Goal: Transaction & Acquisition: Book appointment/travel/reservation

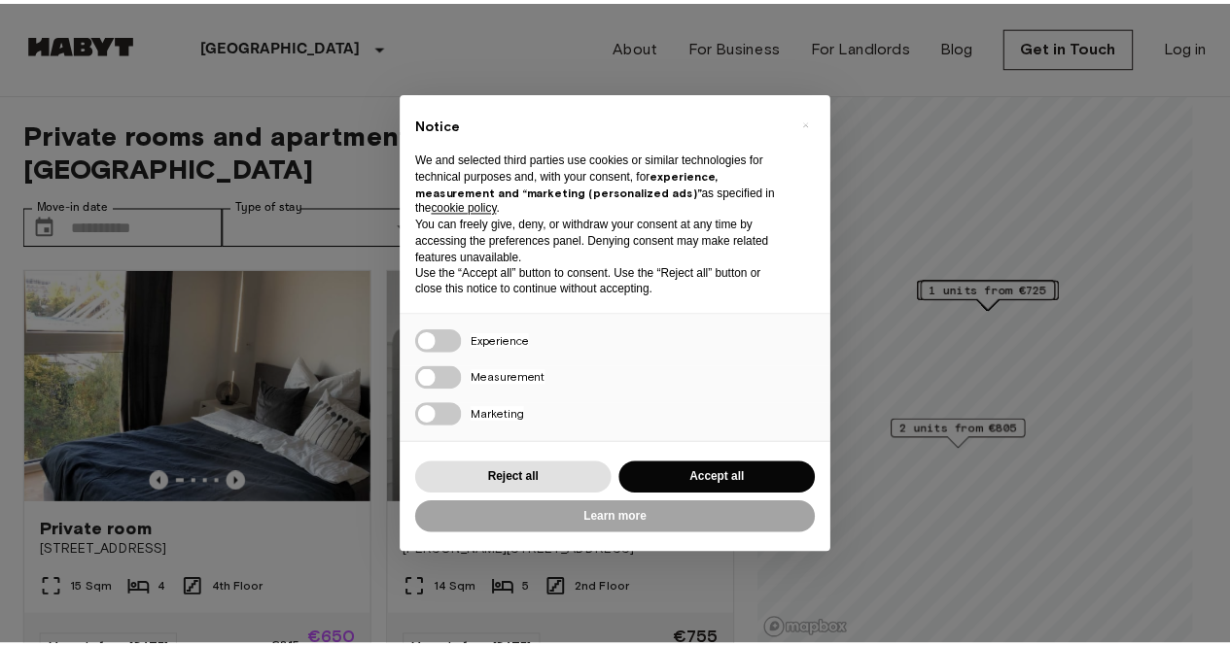
scroll to position [239, 0]
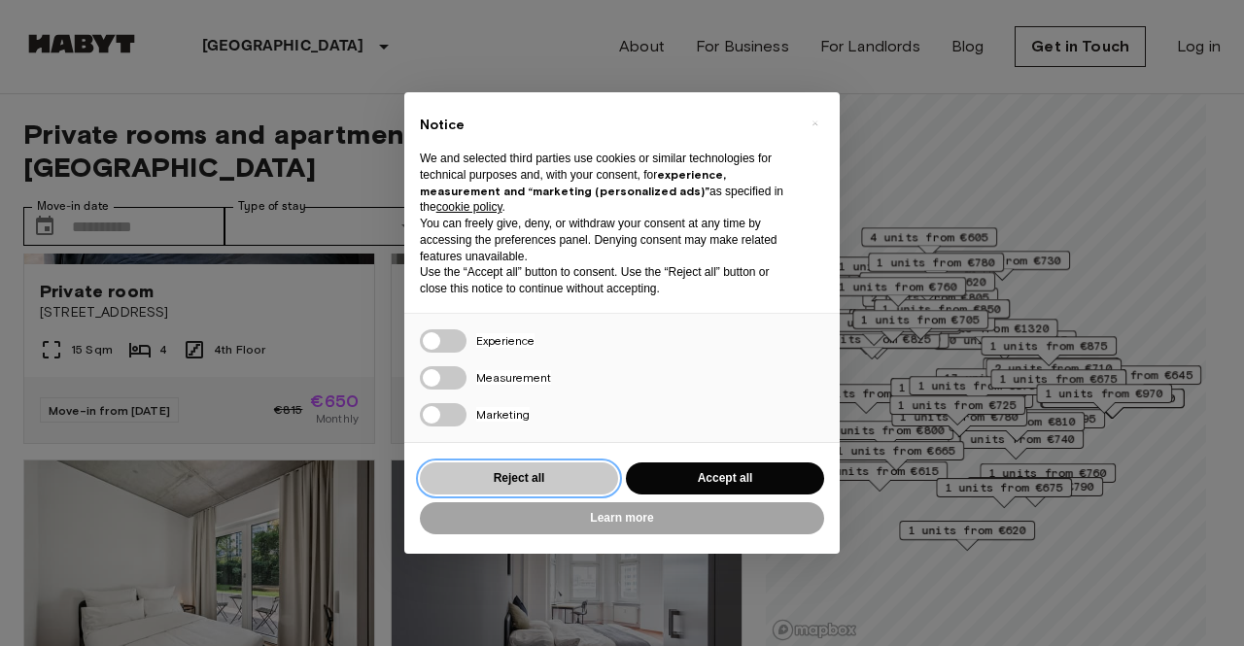
click at [550, 483] on button "Reject all" at bounding box center [519, 479] width 198 height 32
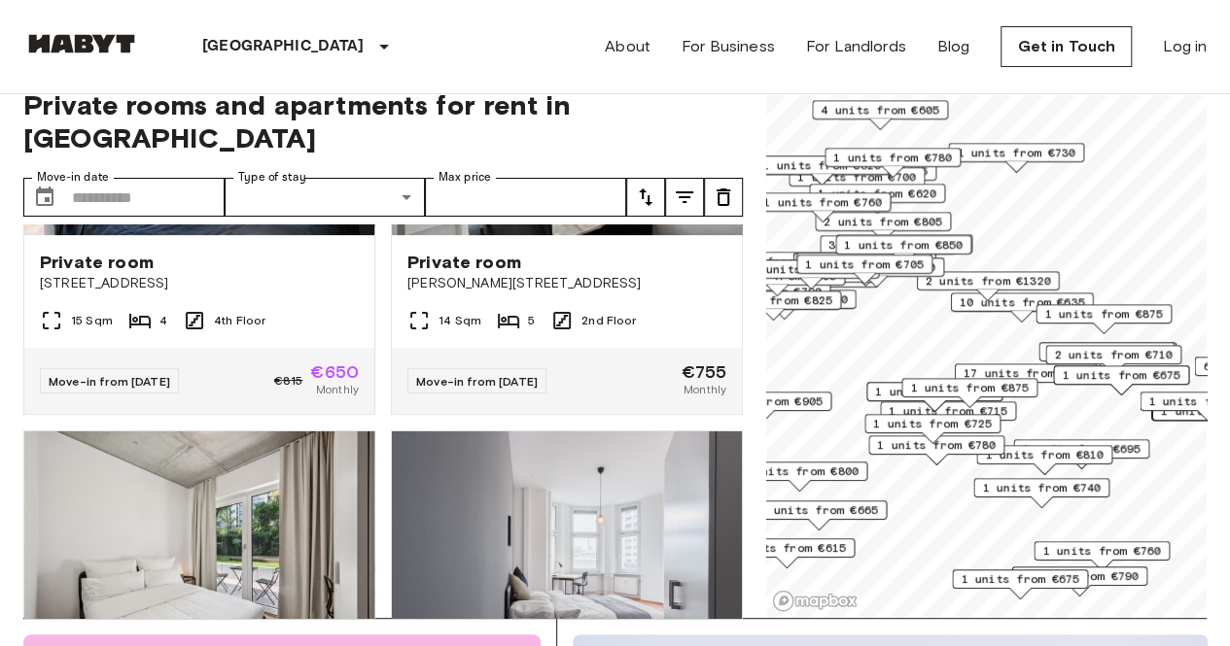
scroll to position [42, 0]
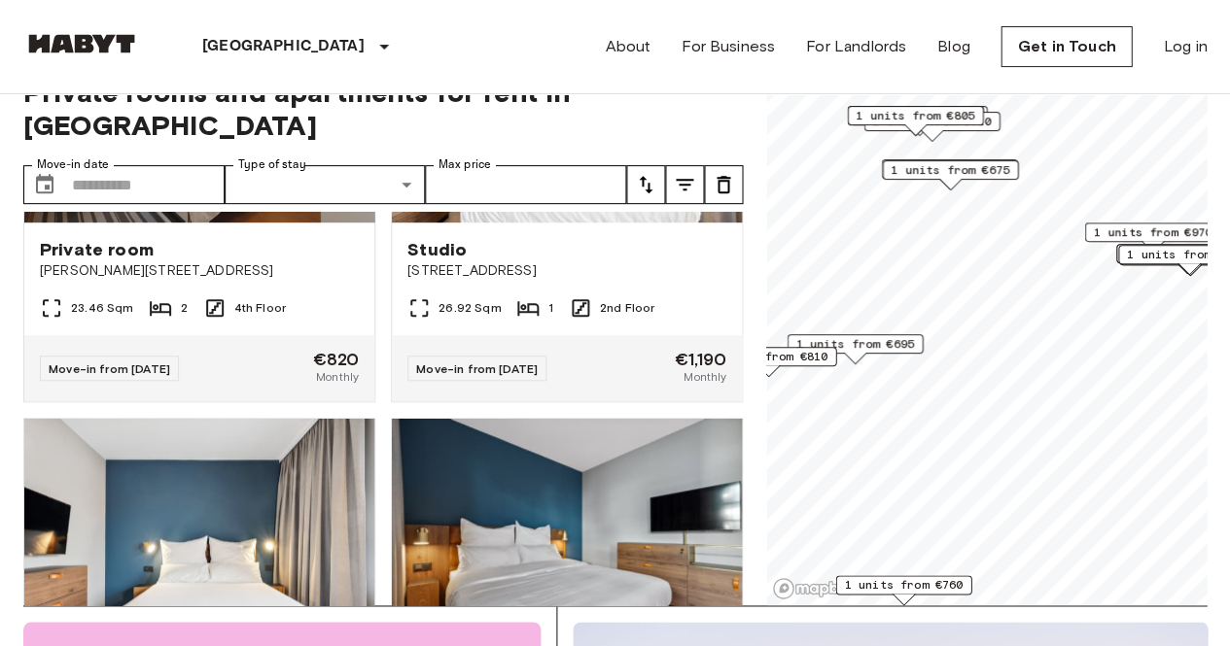
scroll to position [1118, 0]
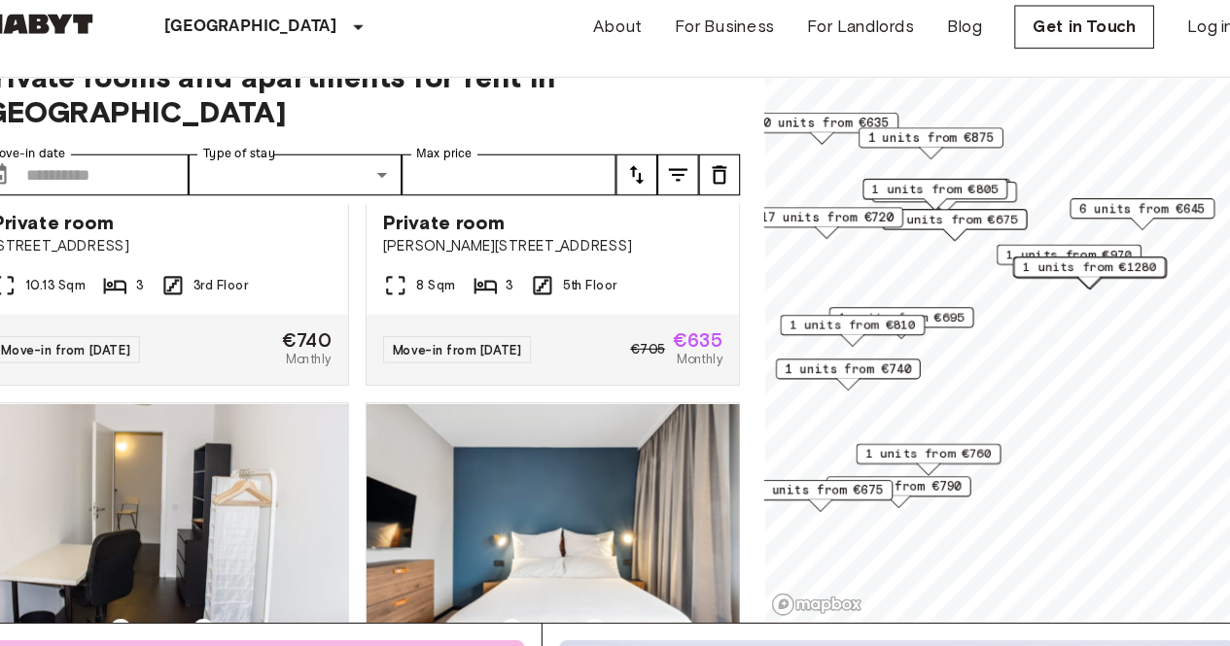
scroll to position [2436, 0]
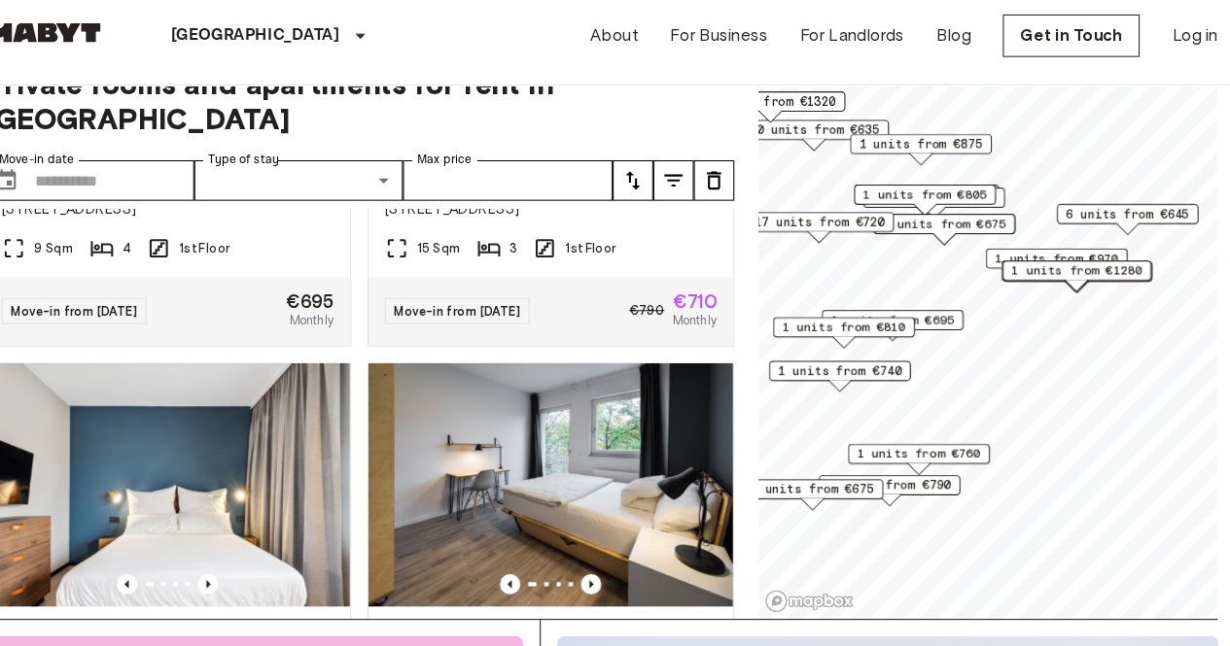
scroll to position [41, 0]
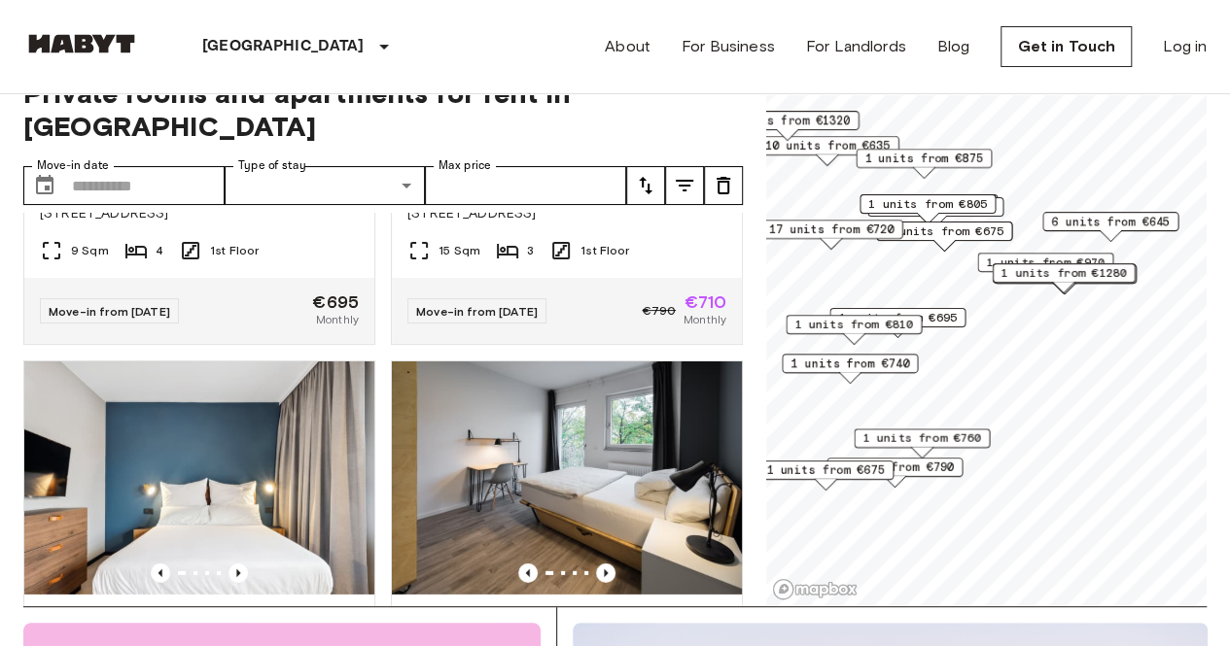
scroll to position [41, 0]
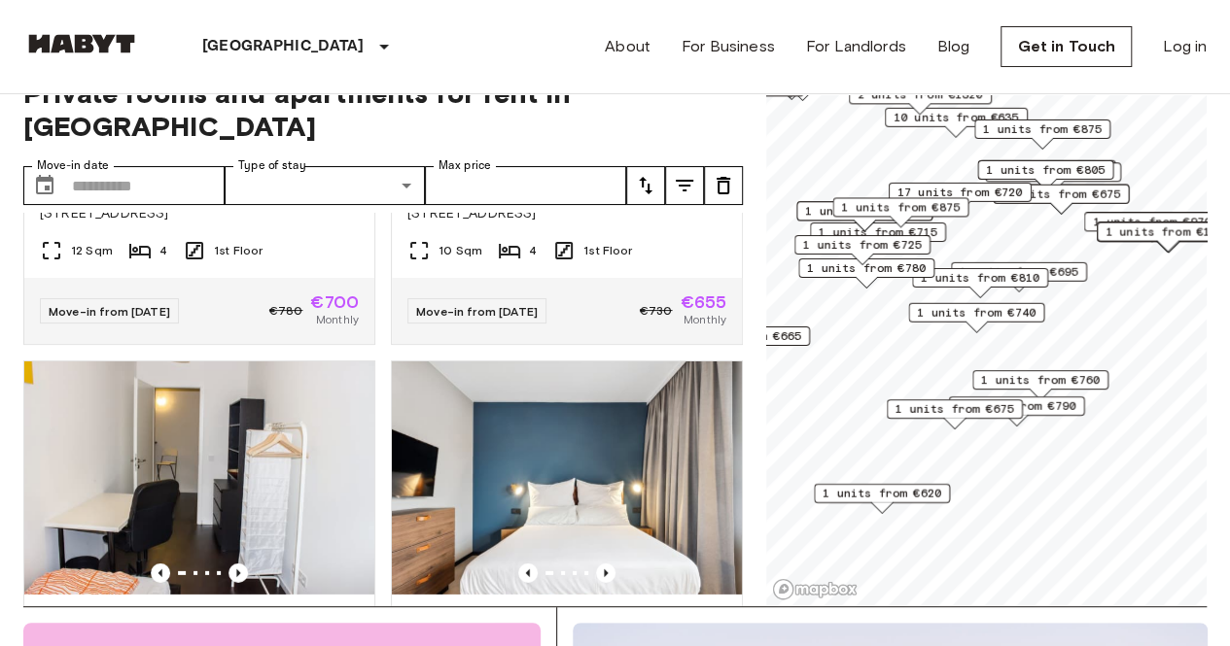
drag, startPoint x: 976, startPoint y: 355, endPoint x: 939, endPoint y: 312, distance: 56.5
click at [939, 312] on div "1 units from €740" at bounding box center [976, 318] width 136 height 30
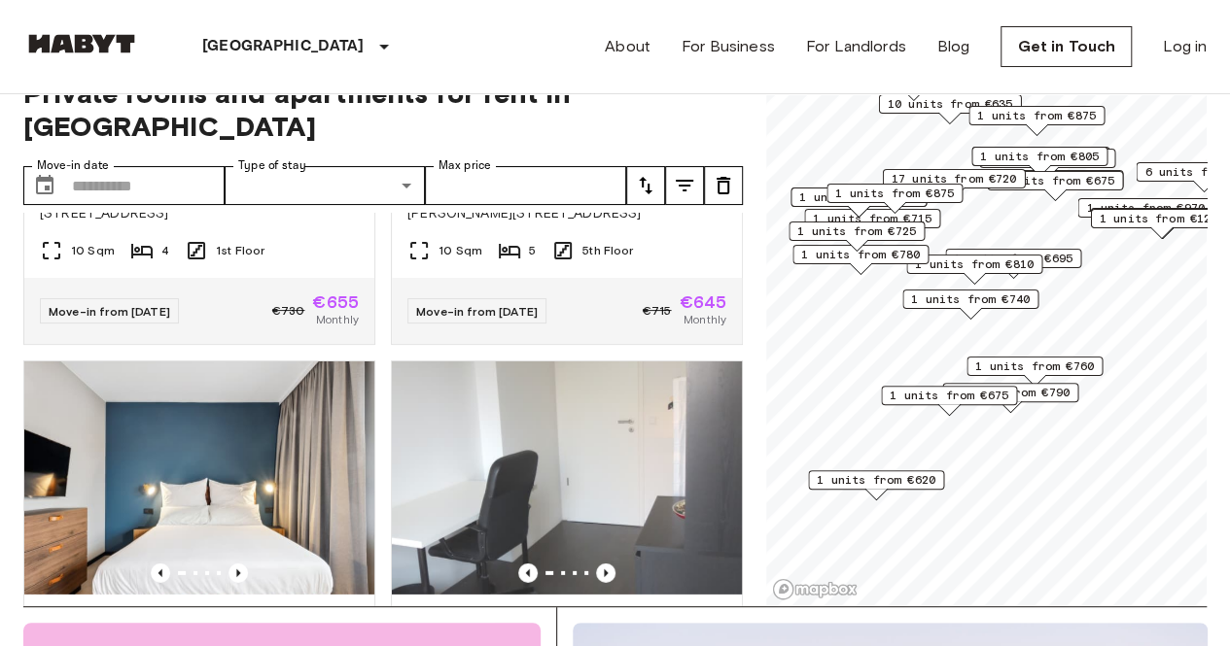
scroll to position [2436, 0]
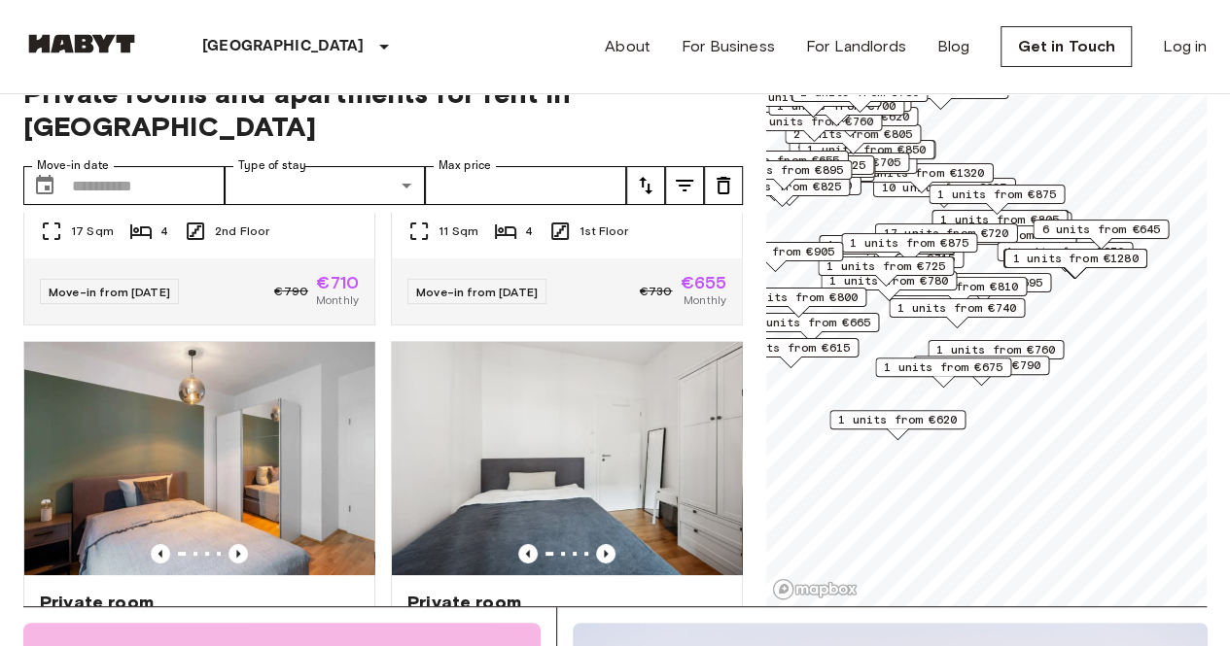
scroll to position [4194, 0]
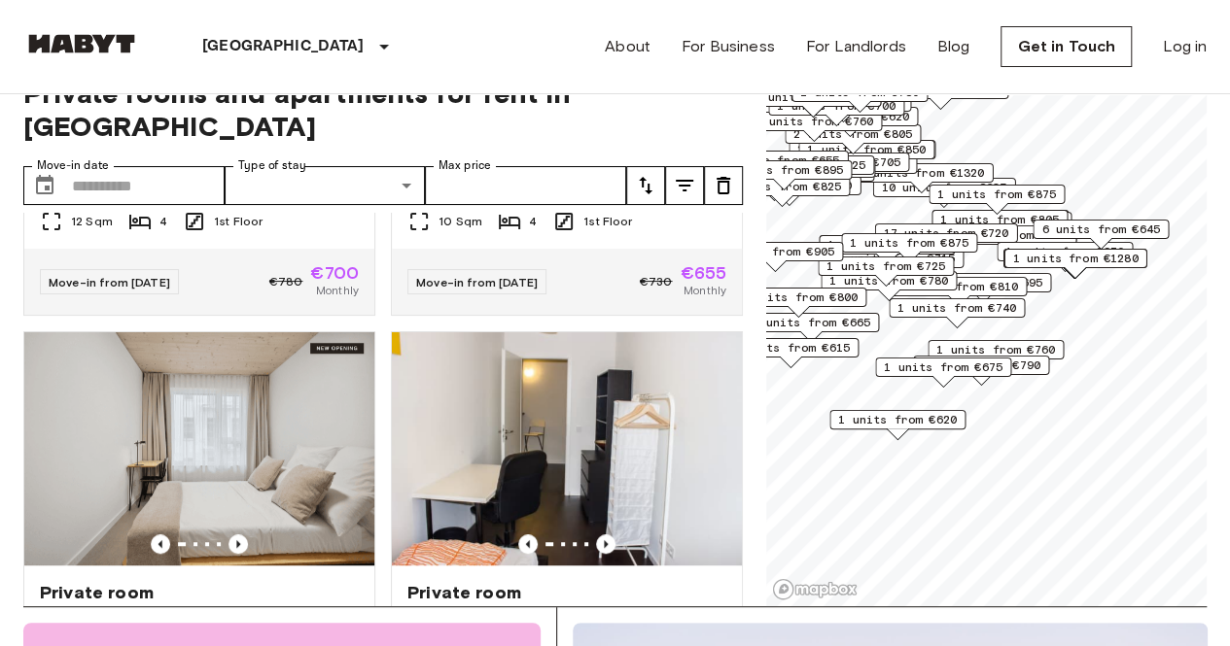
click at [916, 420] on span "1 units from €620" at bounding box center [897, 419] width 119 height 17
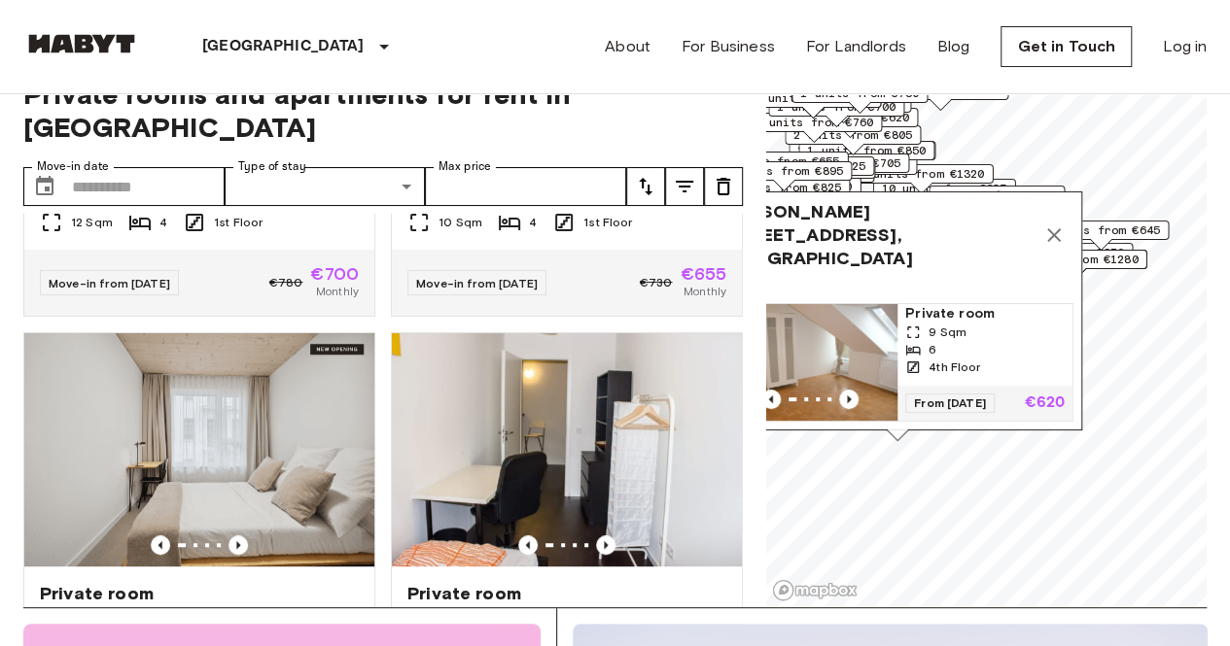
scroll to position [39, 0]
click at [1055, 229] on icon "Map marker" at bounding box center [1054, 236] width 14 height 14
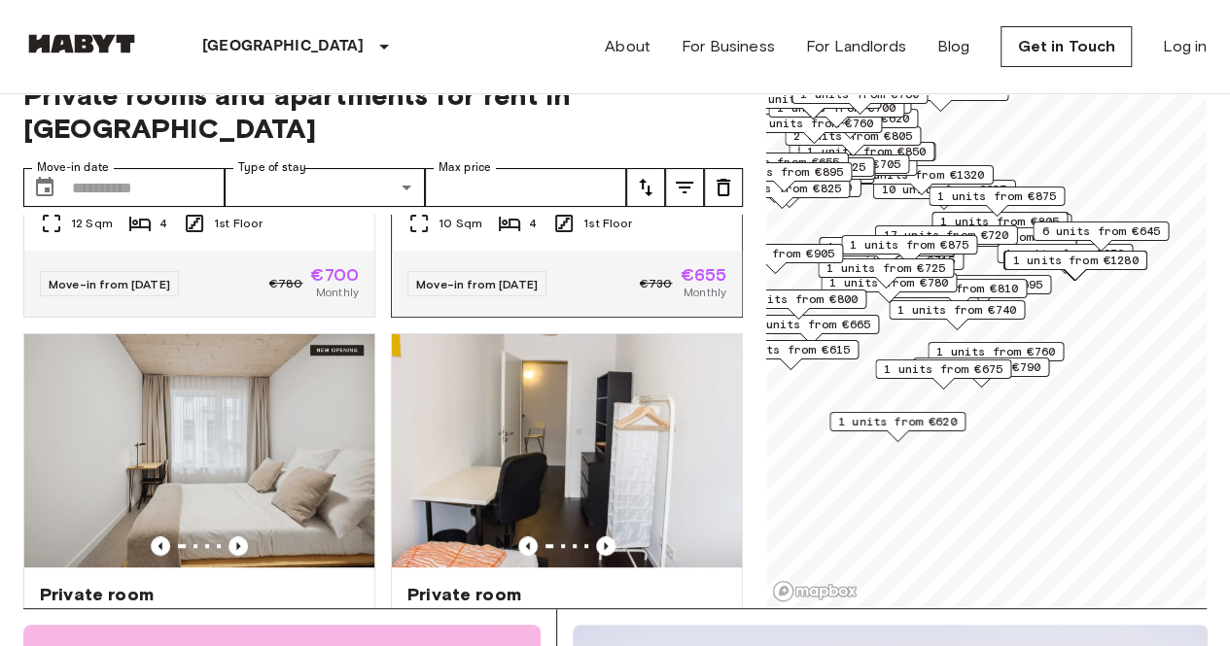
click at [494, 212] on div "Private room [STREET_ADDRESS]" at bounding box center [567, 175] width 350 height 74
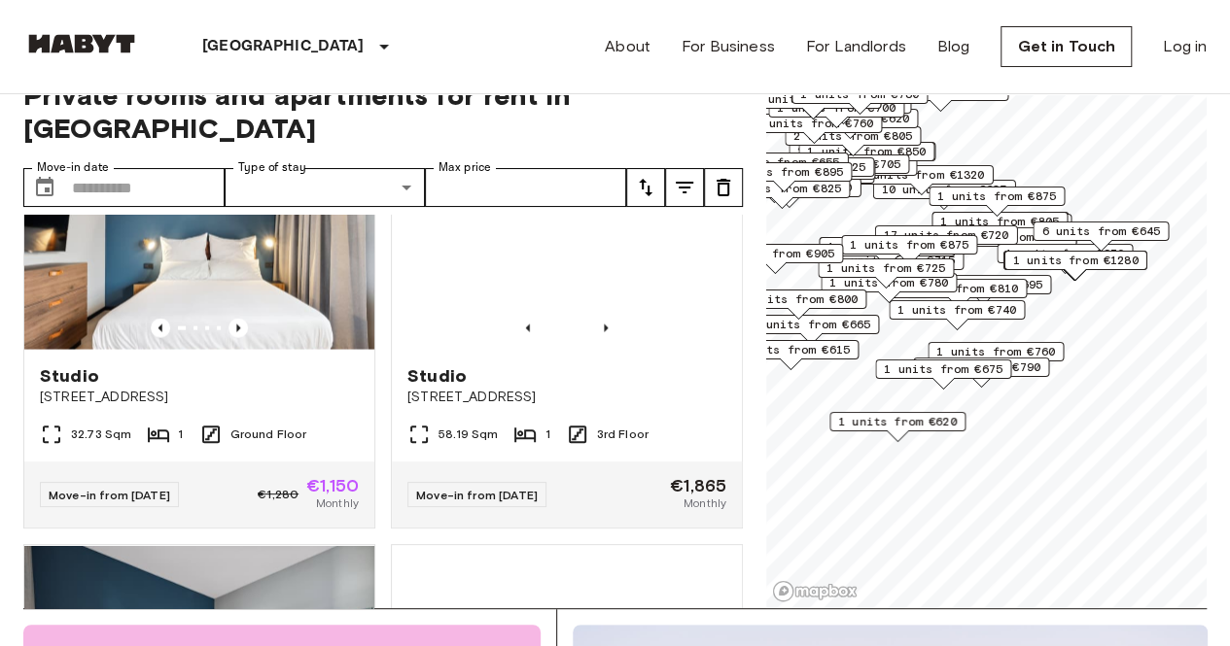
scroll to position [5919, 0]
